Goal: Find specific page/section: Find specific page/section

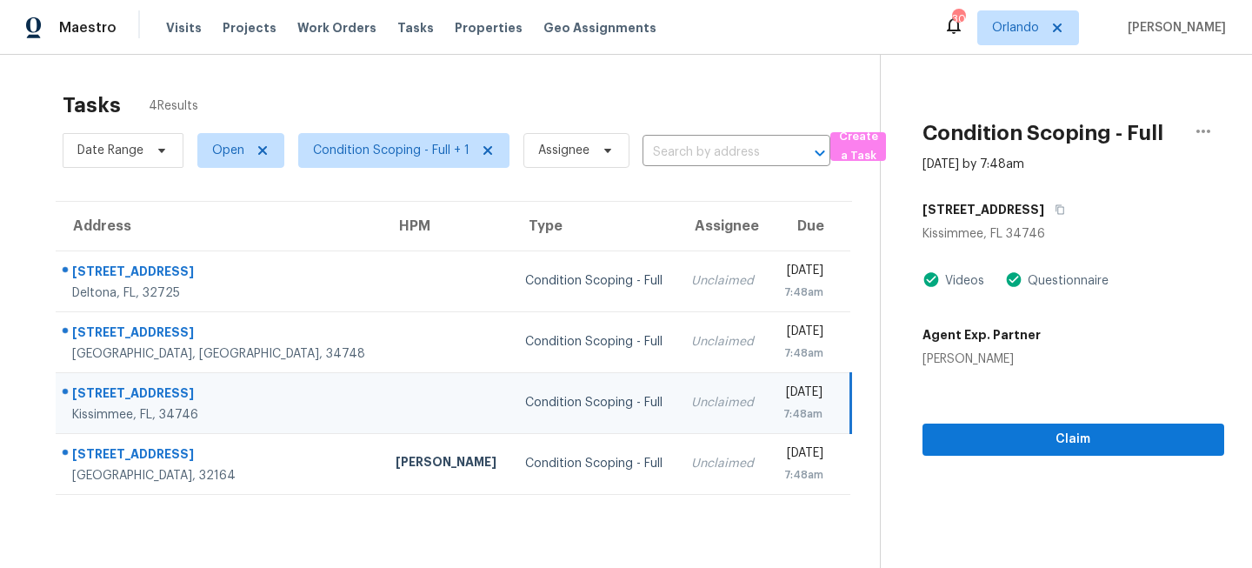
scroll to position [55, 0]
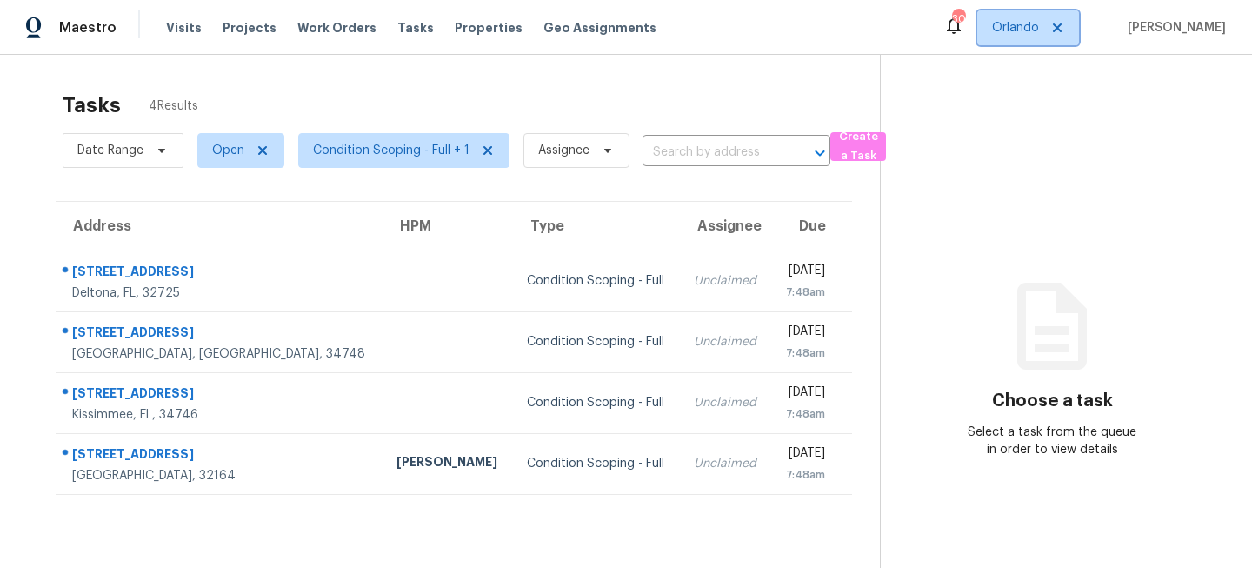
click at [1026, 15] on span "Orlando" at bounding box center [1029, 27] width 102 height 35
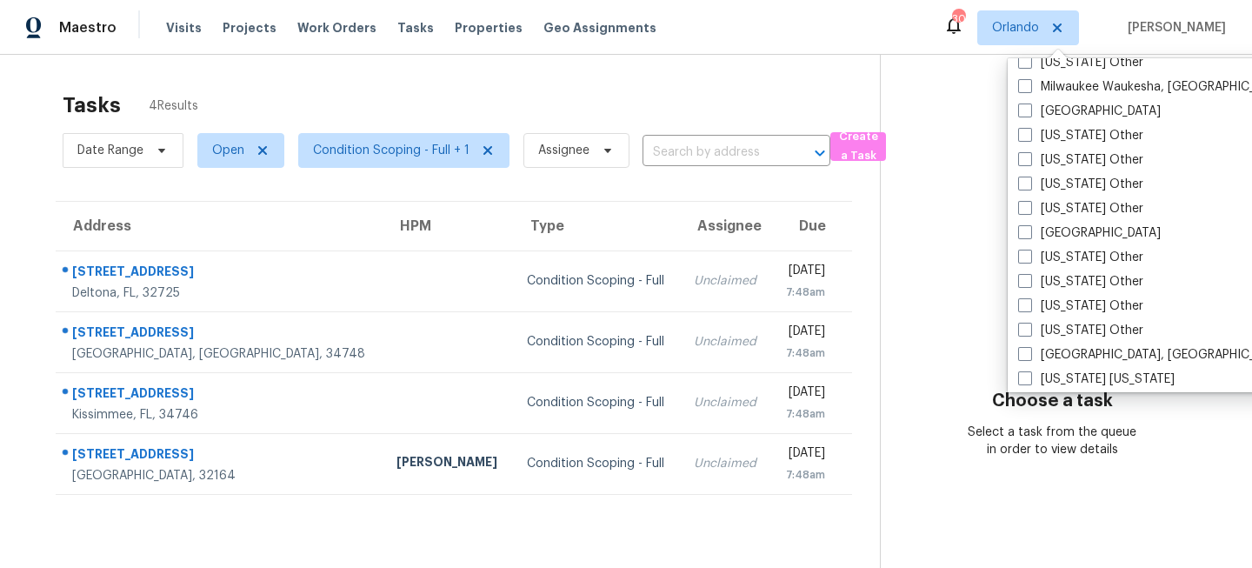
scroll to position [1389, 0]
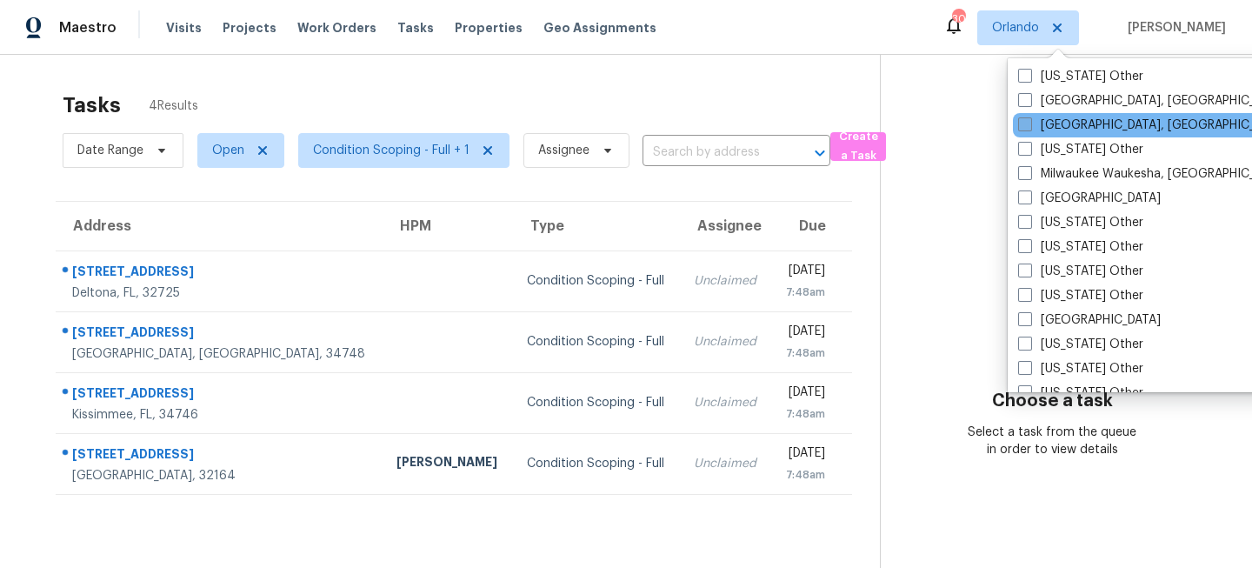
click at [1047, 123] on label "[GEOGRAPHIC_DATA], [GEOGRAPHIC_DATA]" at bounding box center [1153, 125] width 270 height 17
click at [1030, 123] on input "[GEOGRAPHIC_DATA], [GEOGRAPHIC_DATA]" at bounding box center [1023, 122] width 11 height 11
checkbox input "true"
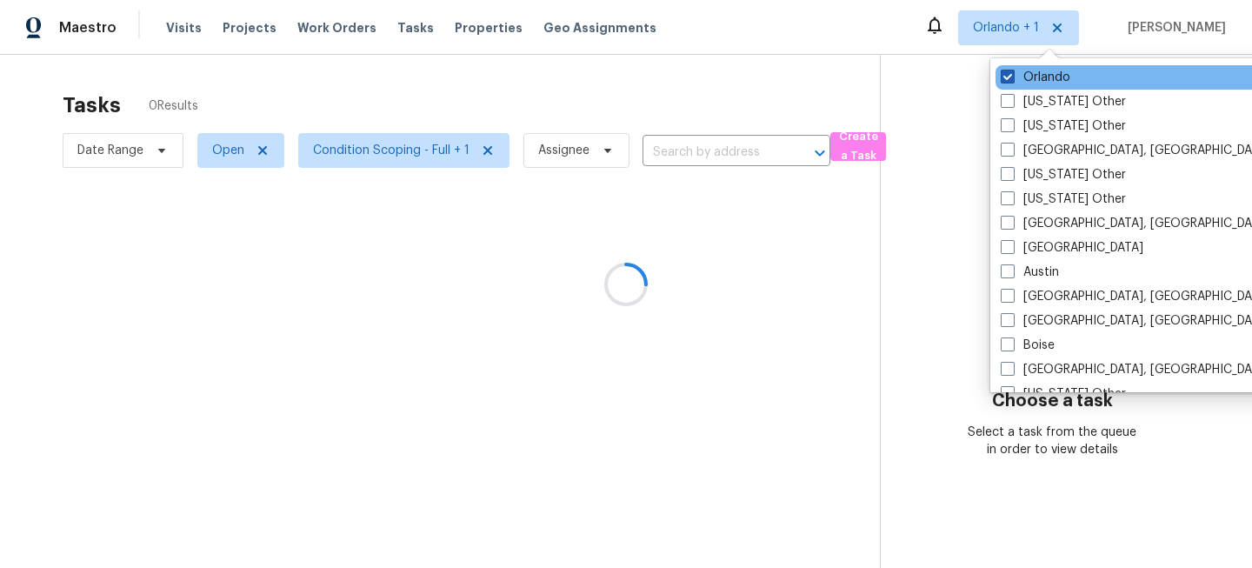
click at [1014, 71] on span at bounding box center [1008, 77] width 14 height 14
click at [1012, 71] on input "Orlando" at bounding box center [1006, 74] width 11 height 11
checkbox input "false"
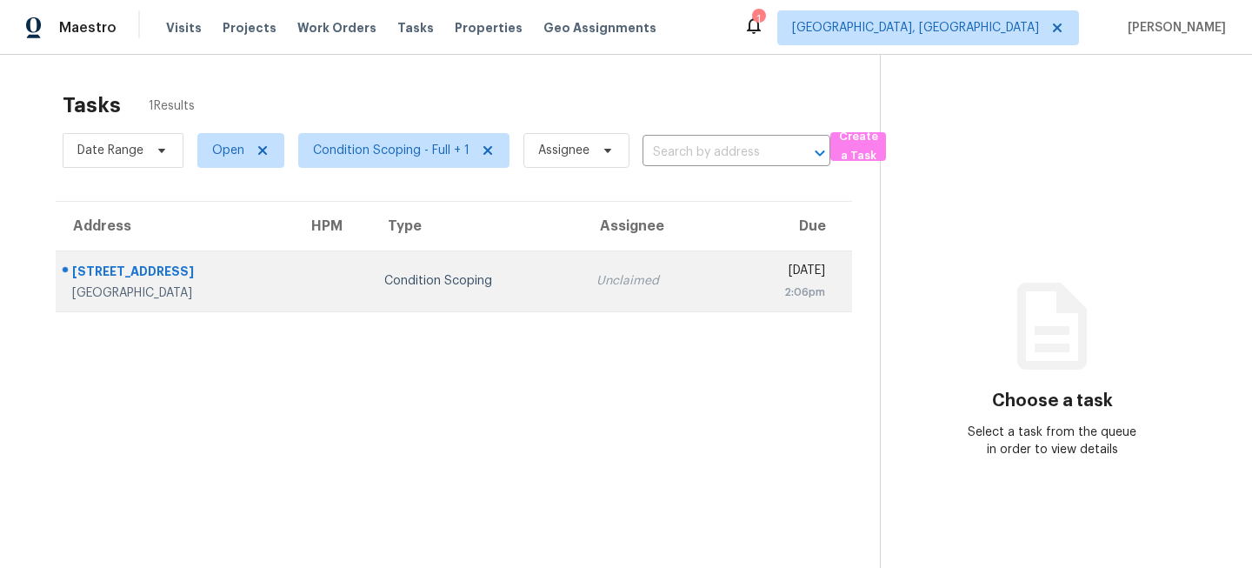
click at [495, 279] on div "Condition Scoping" at bounding box center [476, 280] width 184 height 17
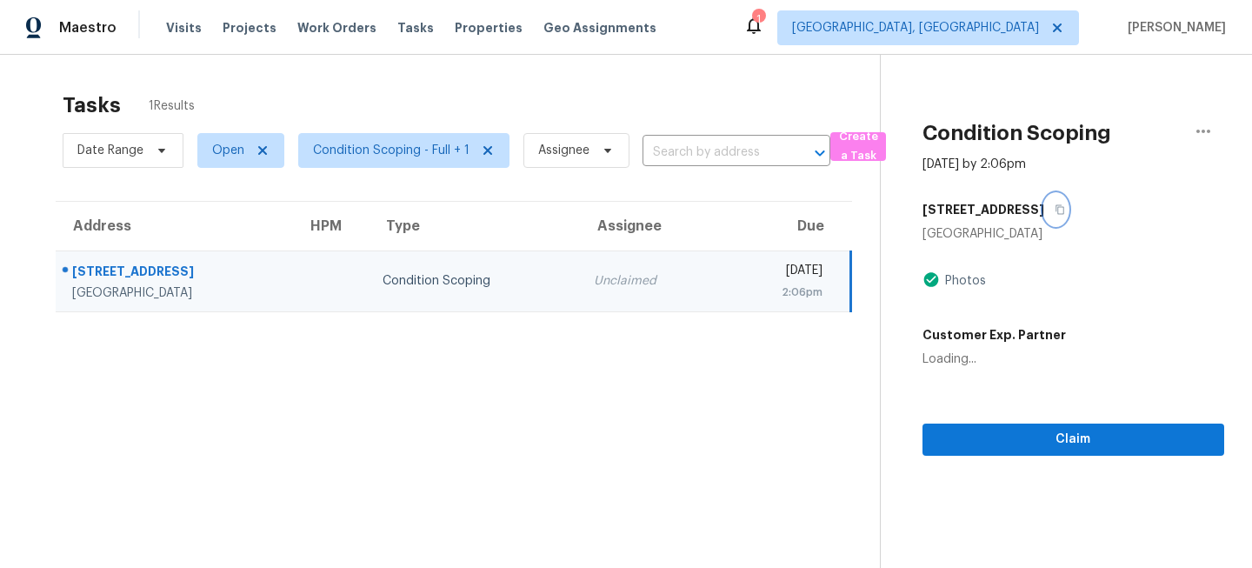
click at [1056, 208] on icon "button" at bounding box center [1060, 210] width 9 height 10
click at [1012, 5] on div "Maestro Visits Projects Work Orders Tasks Properties Geo Assignments 1 Miami, F…" at bounding box center [626, 27] width 1252 height 55
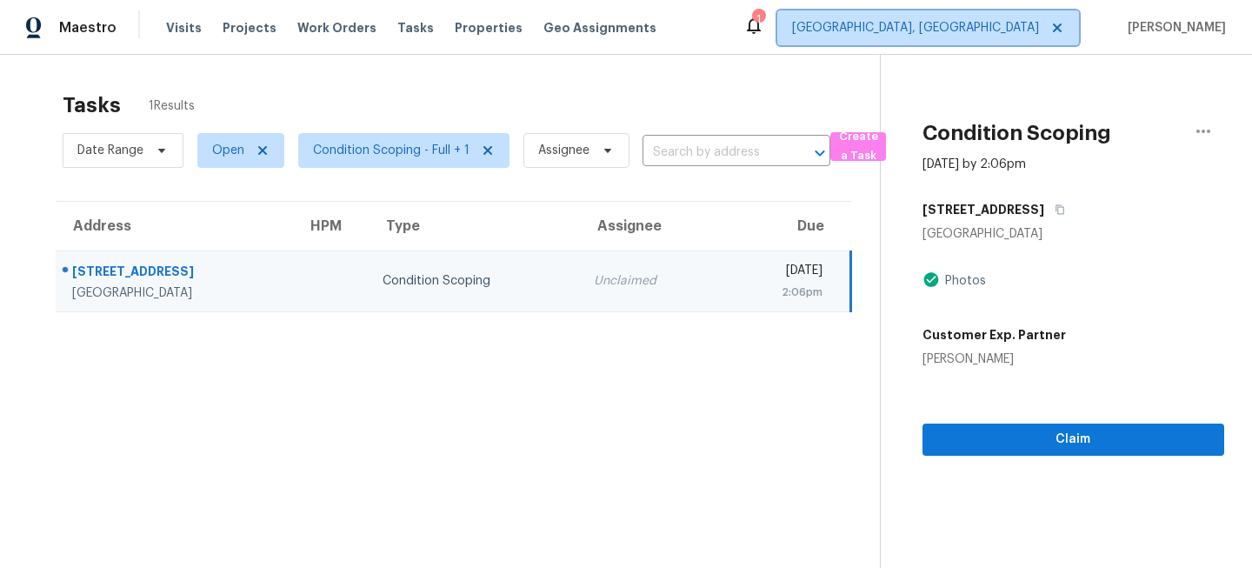
click at [1028, 39] on span "[GEOGRAPHIC_DATA], [GEOGRAPHIC_DATA]" at bounding box center [929, 27] width 302 height 35
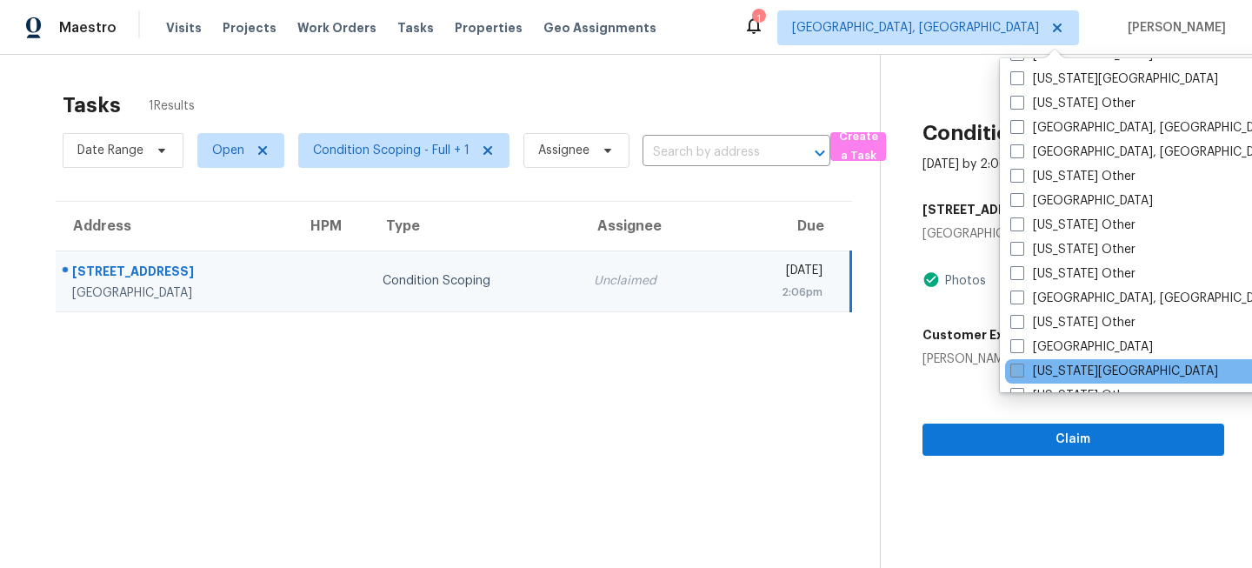
scroll to position [825, 0]
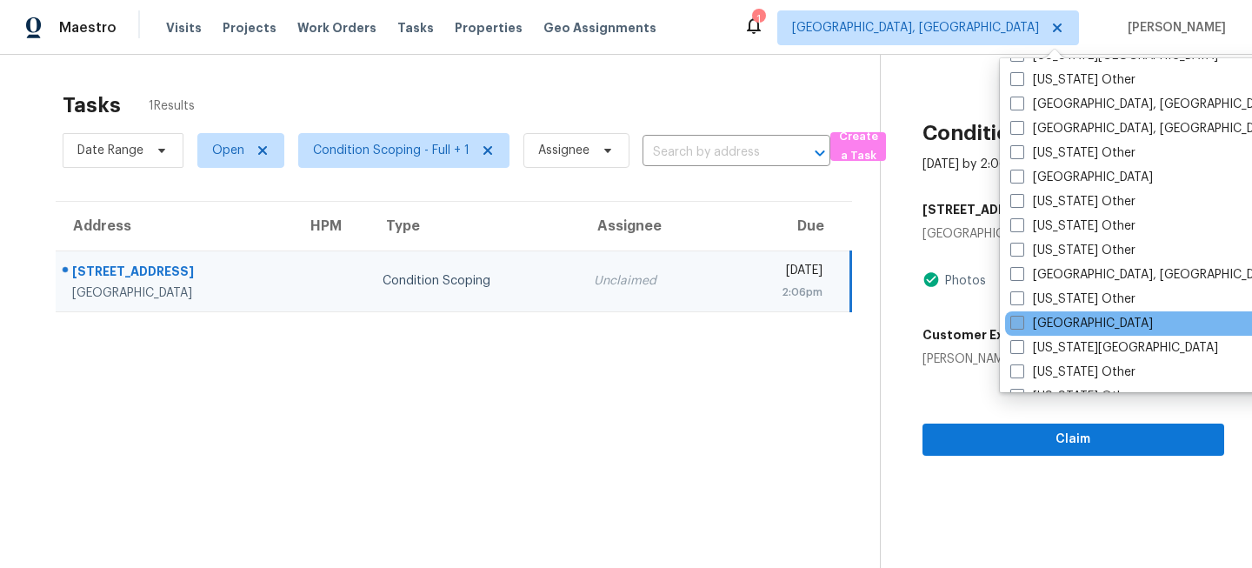
click at [1025, 324] on label "[GEOGRAPHIC_DATA]" at bounding box center [1082, 323] width 143 height 17
click at [1022, 324] on input "[GEOGRAPHIC_DATA]" at bounding box center [1016, 320] width 11 height 11
checkbox input "true"
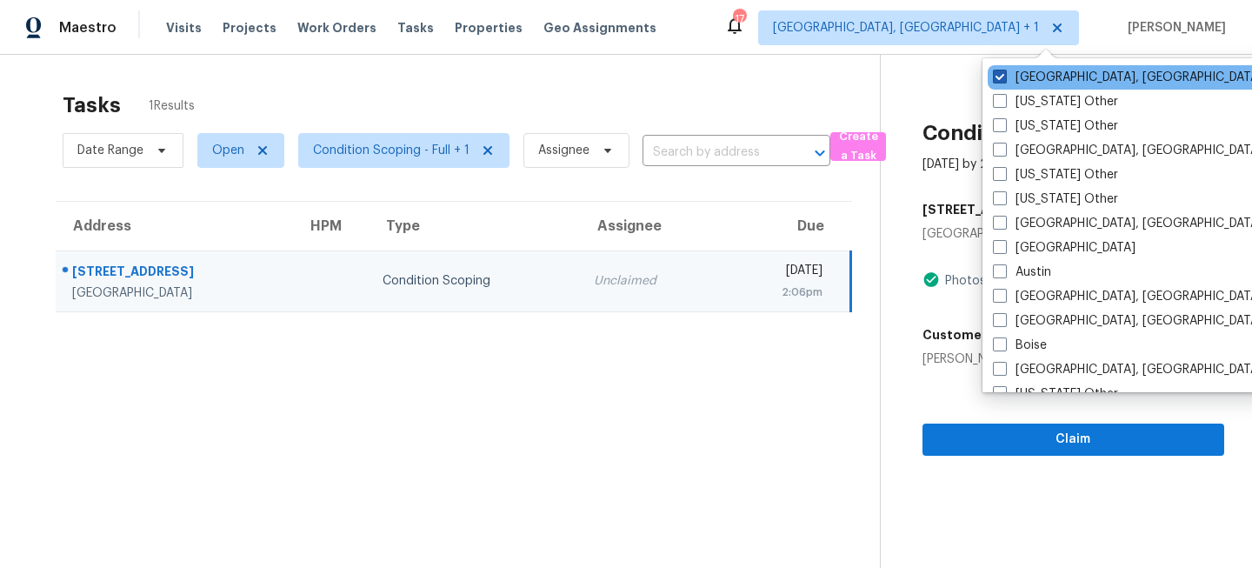
click at [1036, 83] on label "[GEOGRAPHIC_DATA], [GEOGRAPHIC_DATA]" at bounding box center [1128, 77] width 270 height 17
click at [1005, 80] on input "[GEOGRAPHIC_DATA], [GEOGRAPHIC_DATA]" at bounding box center [998, 74] width 11 height 11
checkbox input "false"
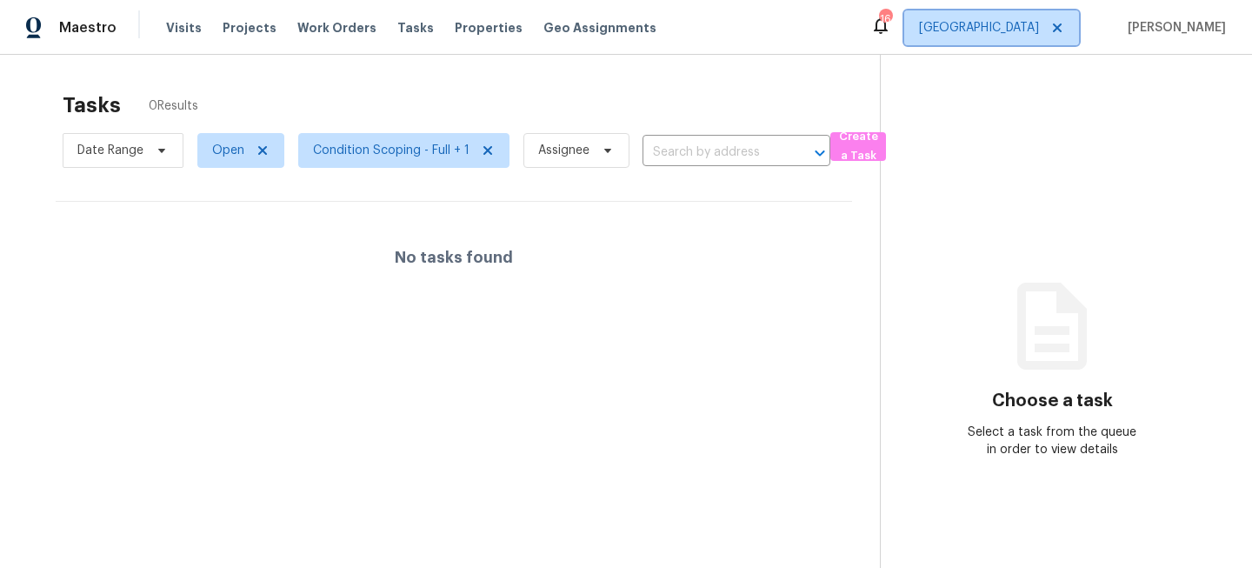
click at [1039, 32] on span "[GEOGRAPHIC_DATA]" at bounding box center [979, 27] width 120 height 17
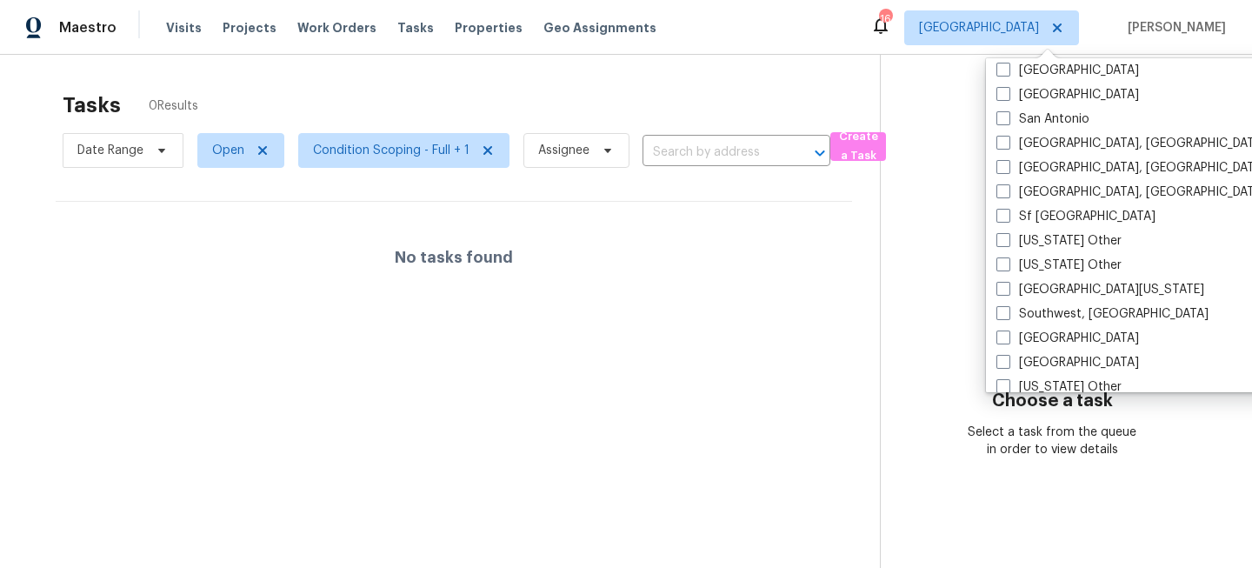
scroll to position [2338, 0]
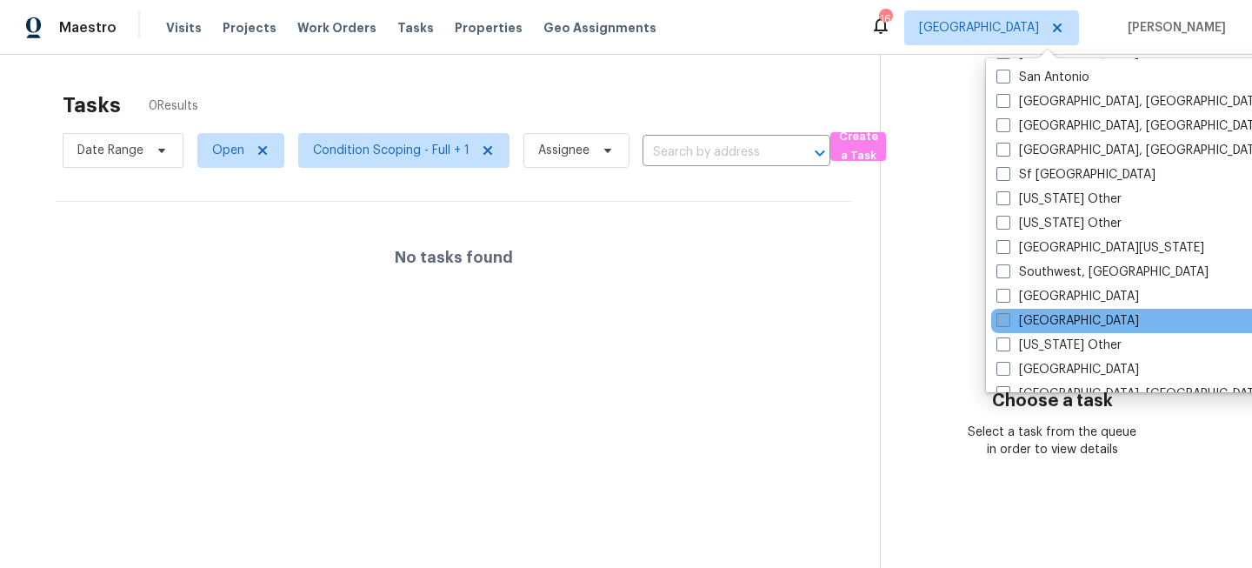
click at [1054, 324] on label "[GEOGRAPHIC_DATA]" at bounding box center [1068, 320] width 143 height 17
click at [1008, 324] on input "[GEOGRAPHIC_DATA]" at bounding box center [1002, 317] width 11 height 11
checkbox input "true"
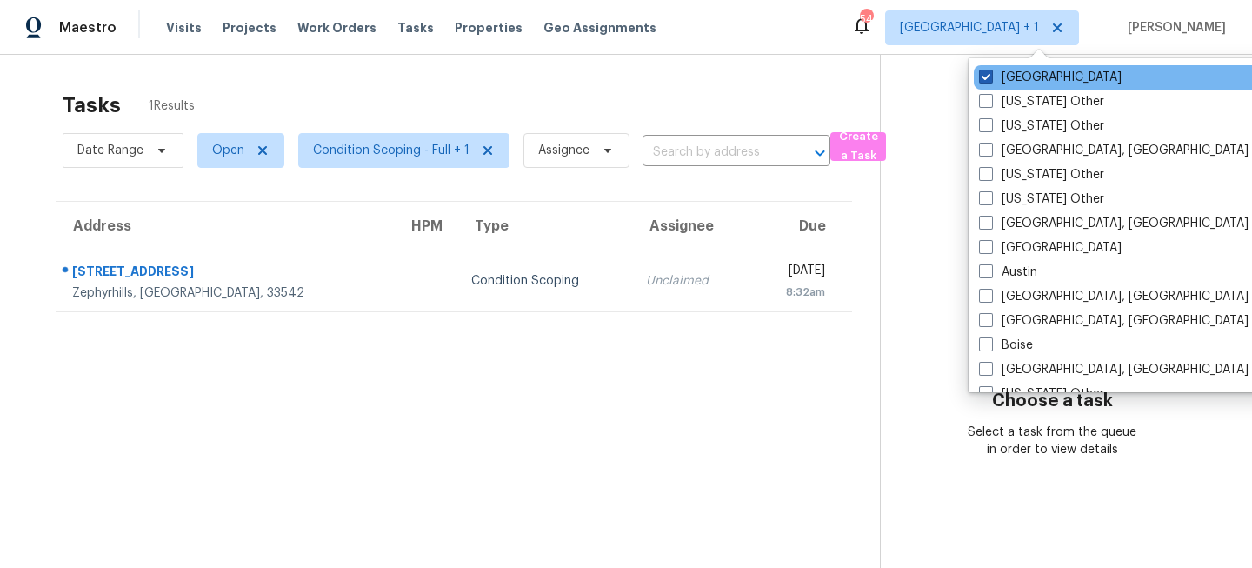
click at [1001, 83] on label "[GEOGRAPHIC_DATA]" at bounding box center [1050, 77] width 143 height 17
click at [991, 80] on input "[GEOGRAPHIC_DATA]" at bounding box center [984, 74] width 11 height 11
checkbox input "false"
